Goal: Feedback & Contribution: Leave review/rating

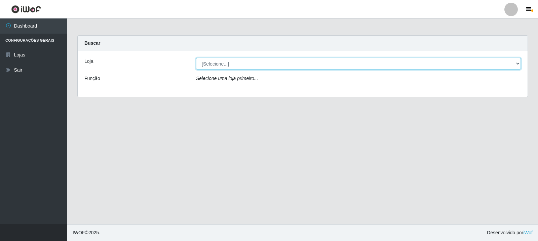
click at [279, 61] on select "[Selecione...] Rede Compras Supermercados - LOJA 3" at bounding box center [358, 64] width 325 height 12
select select "162"
click at [196, 58] on select "[Selecione...] Rede Compras Supermercados - LOJA 3" at bounding box center [358, 64] width 325 height 12
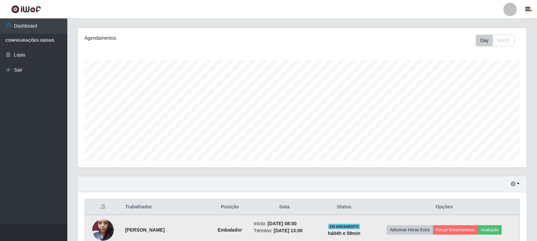
scroll to position [176, 0]
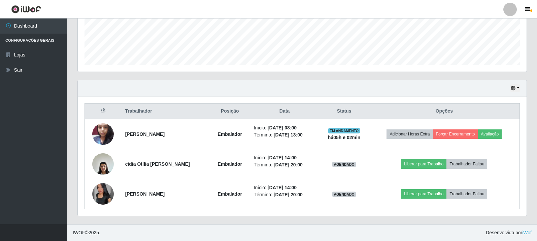
click at [85, 75] on div "Agendamentos Day Month" at bounding box center [301, 6] width 459 height 148
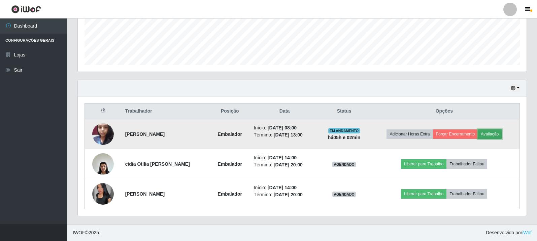
click at [491, 135] on button "Avaliação" at bounding box center [490, 134] width 24 height 9
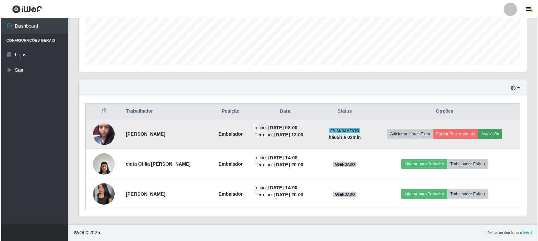
scroll to position [140, 445]
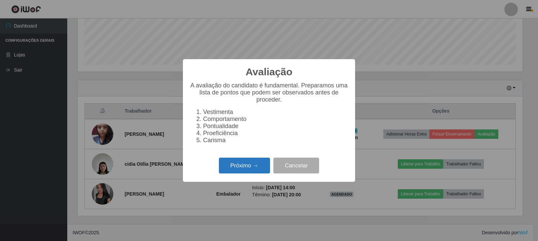
click at [252, 164] on button "Próximo →" at bounding box center [244, 166] width 51 height 16
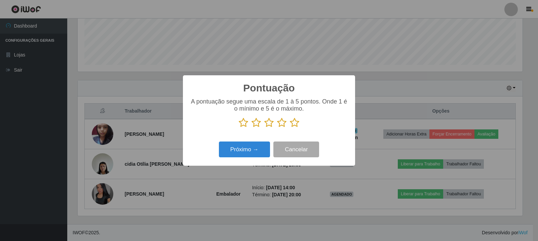
click at [297, 126] on icon at bounding box center [294, 123] width 9 height 10
click at [290, 128] on input "radio" at bounding box center [290, 128] width 0 height 0
click at [245, 154] on button "Próximo →" at bounding box center [244, 150] width 51 height 16
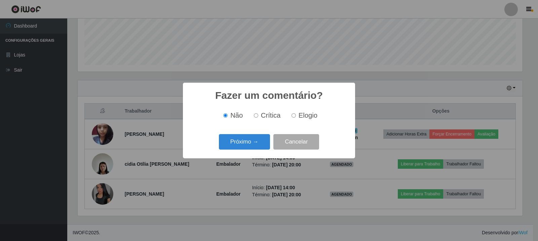
drag, startPoint x: 303, startPoint y: 112, endPoint x: 243, endPoint y: 135, distance: 64.3
click at [303, 112] on span "Elogio" at bounding box center [308, 115] width 19 height 7
click at [296, 113] on input "Elogio" at bounding box center [294, 115] width 4 height 4
radio input "true"
click at [240, 143] on button "Próximo →" at bounding box center [244, 142] width 51 height 16
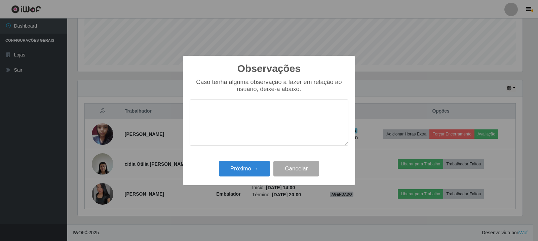
click at [428, 85] on div "Observações × Caso tenha alguma observação a fazer em relação ao usuário, deixe…" at bounding box center [269, 120] width 538 height 241
click at [324, 127] on textarea at bounding box center [269, 123] width 159 height 46
paste textarea "A Colaboradora atingiu as expectativas da loja."
type textarea "A Colaboradora atingiu as expectativas da loja."
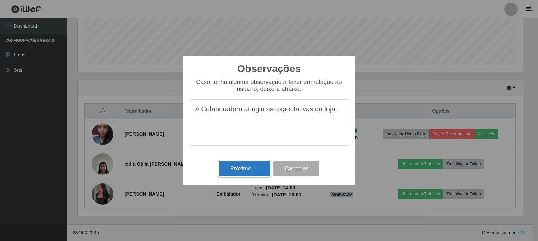
click at [239, 166] on button "Próximo →" at bounding box center [244, 169] width 51 height 16
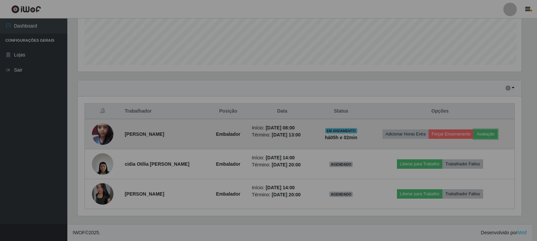
scroll to position [140, 449]
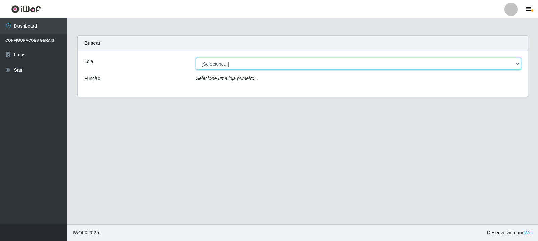
click at [363, 69] on select "[Selecione...] Rede Compras Supermercados - LOJA 3" at bounding box center [358, 64] width 325 height 12
select select "162"
click at [196, 58] on select "[Selecione...] Rede Compras Supermercados - LOJA 3" at bounding box center [358, 64] width 325 height 12
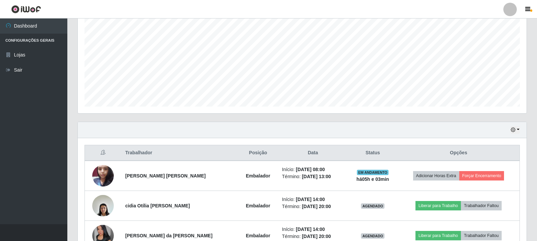
scroll to position [135, 0]
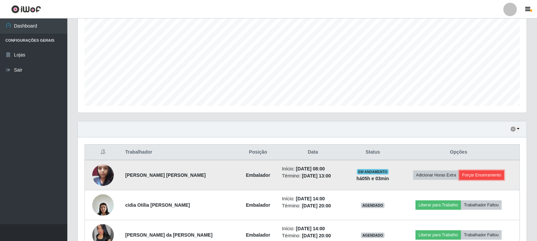
click at [471, 173] on button "Forçar Encerramento" at bounding box center [481, 175] width 45 height 9
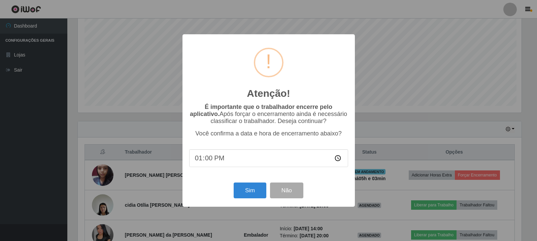
scroll to position [140, 445]
click at [255, 188] on button "Sim" at bounding box center [250, 191] width 33 height 16
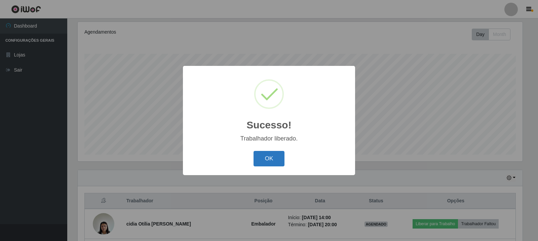
click at [261, 154] on button "OK" at bounding box center [269, 159] width 31 height 16
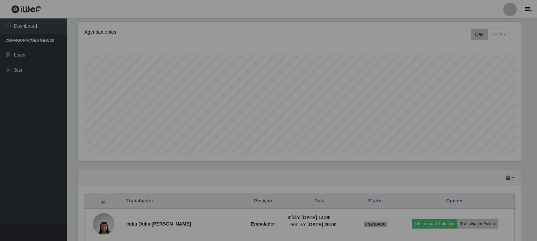
scroll to position [140, 449]
